Goal: Check status: Verify the current state of an ongoing process or item

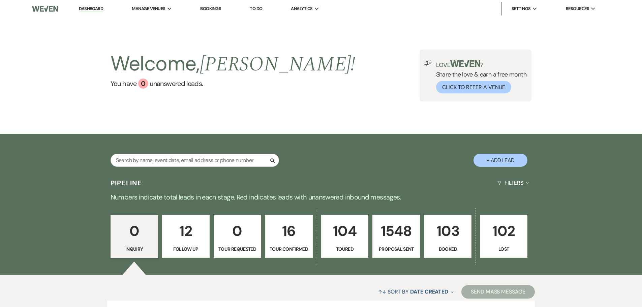
click at [213, 9] on link "Bookings" at bounding box center [210, 9] width 21 height 6
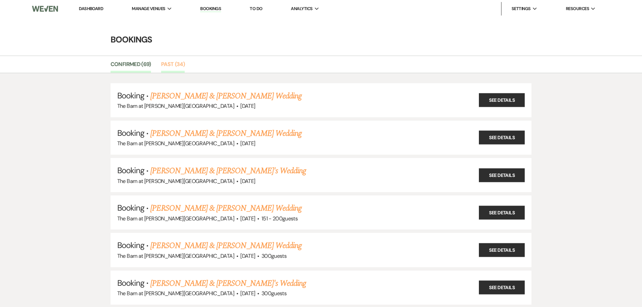
click at [174, 68] on link "Past (34)" at bounding box center [173, 66] width 24 height 13
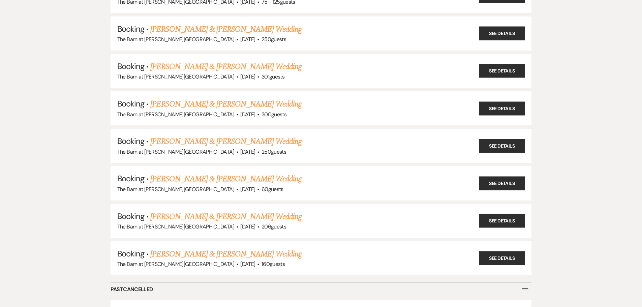
scroll to position [1247, 0]
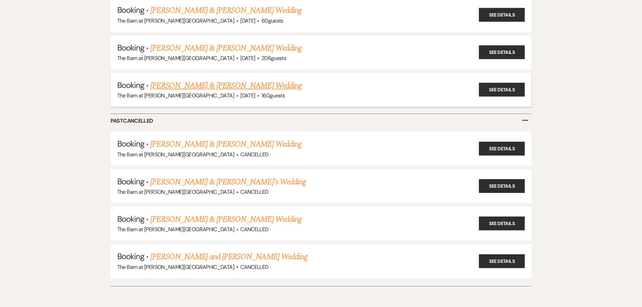
click at [208, 86] on link "[PERSON_NAME] & [PERSON_NAME] Wedding" at bounding box center [225, 86] width 151 height 12
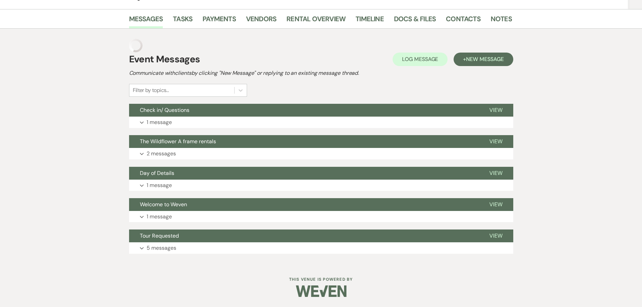
scroll to position [98, 0]
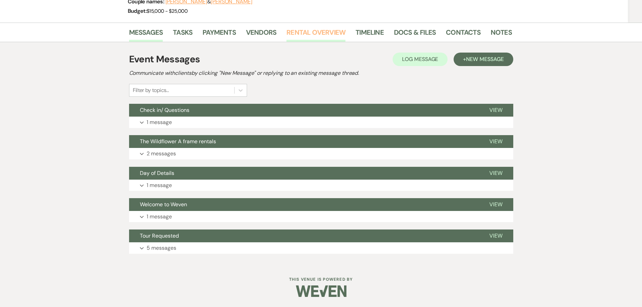
click at [320, 32] on link "Rental Overview" at bounding box center [316, 34] width 59 height 15
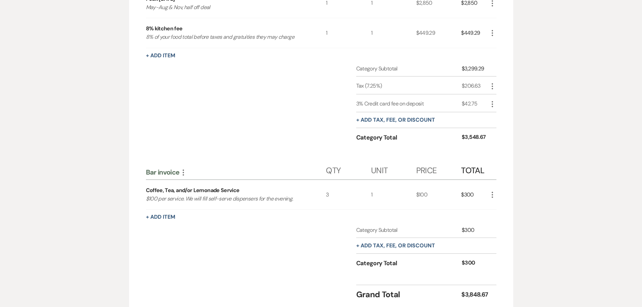
scroll to position [233, 0]
